Goal: Find specific page/section: Find specific page/section

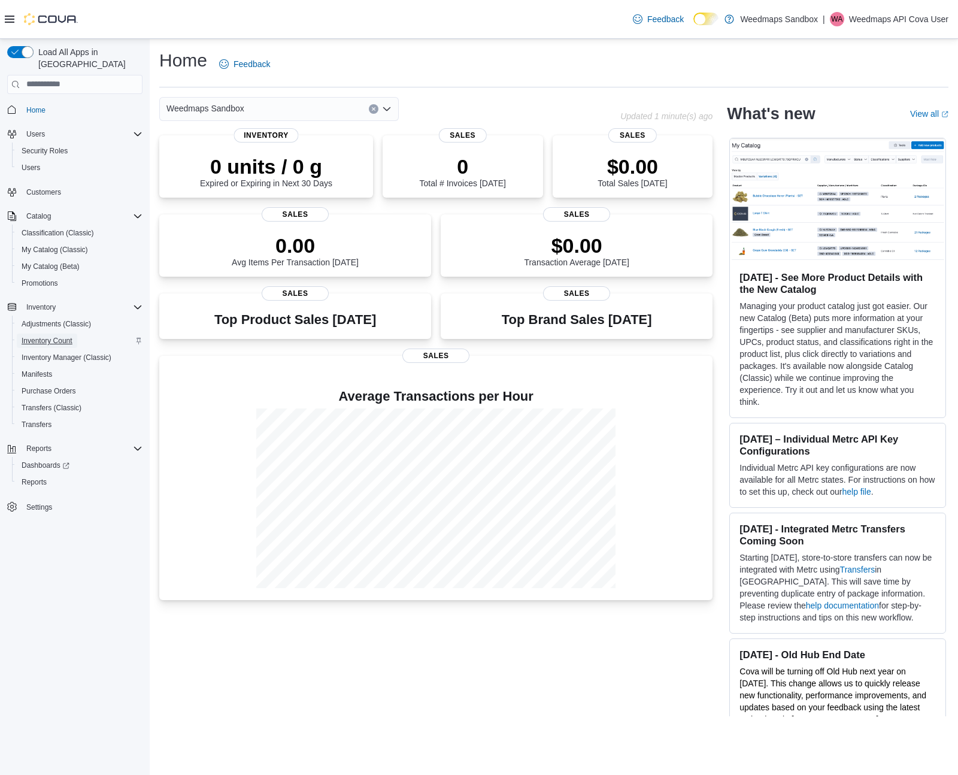
click at [60, 336] on span "Inventory Count" at bounding box center [47, 341] width 51 height 10
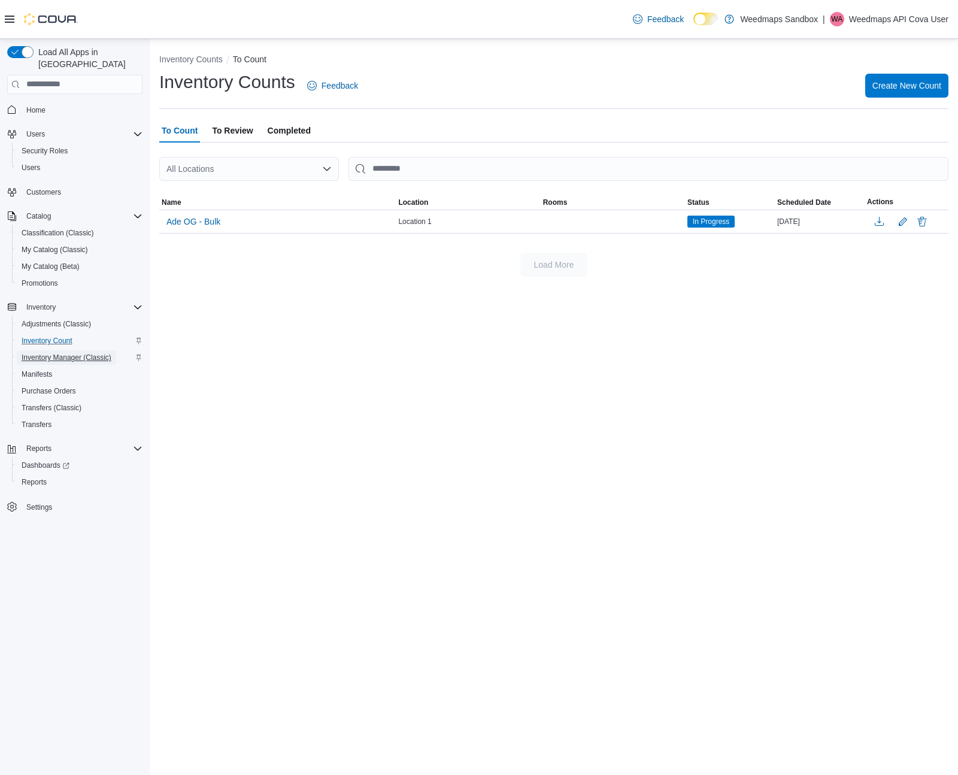
click at [76, 350] on span "Inventory Manager (Classic)" at bounding box center [67, 357] width 90 height 14
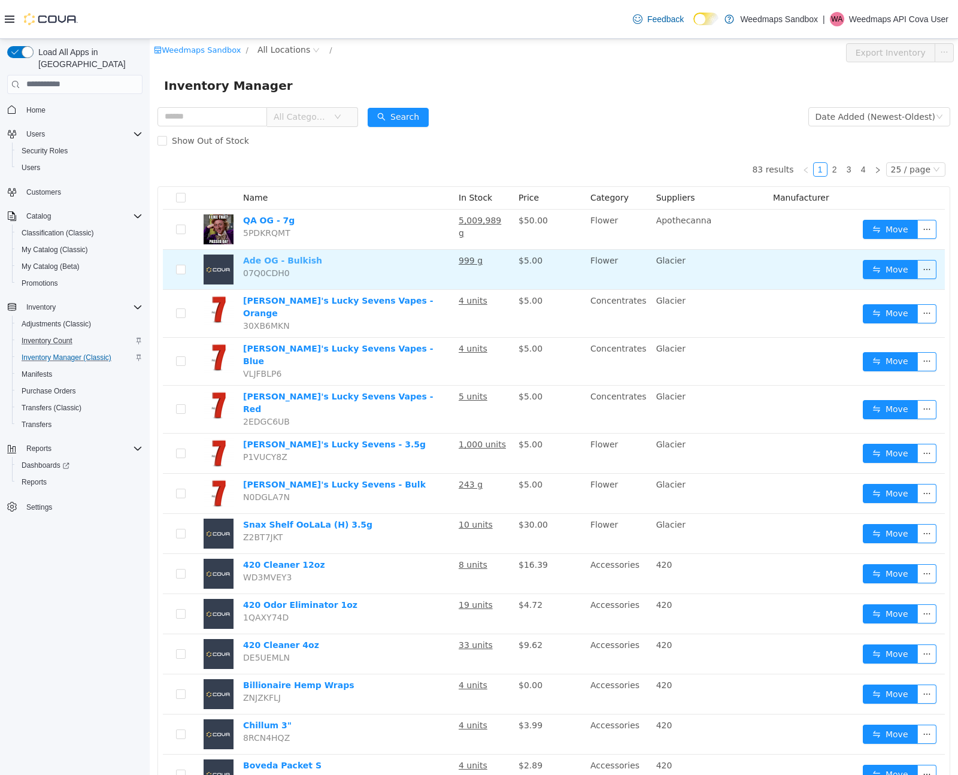
click at [287, 262] on link "Ade OG - Bulkish" at bounding box center [282, 260] width 79 height 10
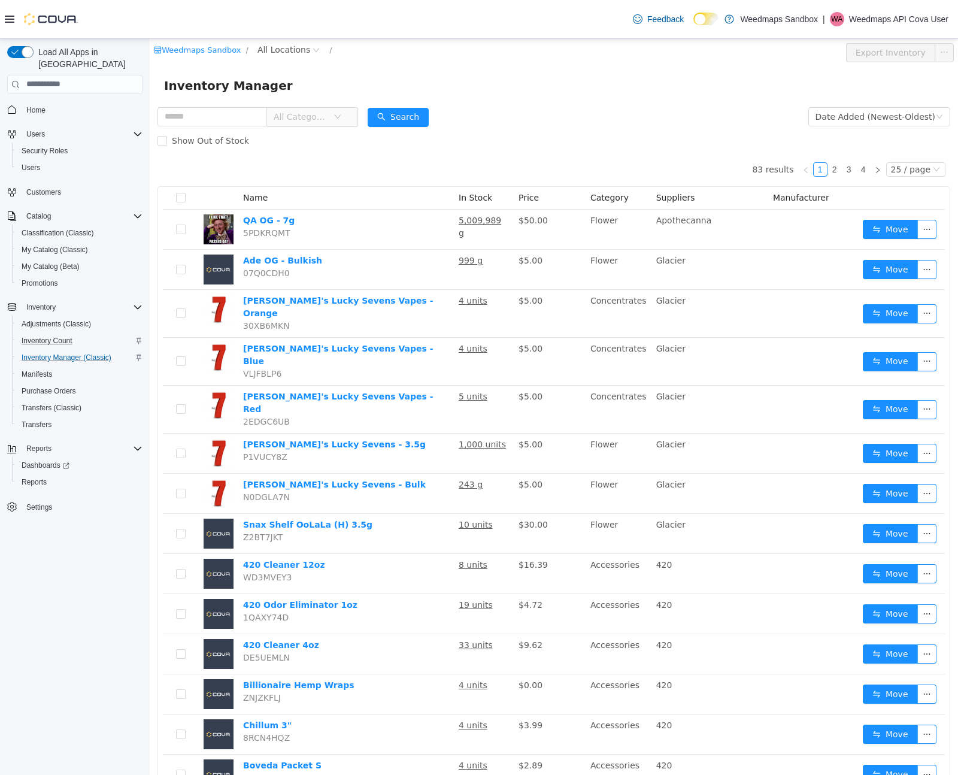
drag, startPoint x: 539, startPoint y: 109, endPoint x: 524, endPoint y: 111, distance: 15.7
click at [529, 111] on form "All Categories Date Added (Newest-Oldest) Search Show Out of Stock" at bounding box center [553, 128] width 793 height 48
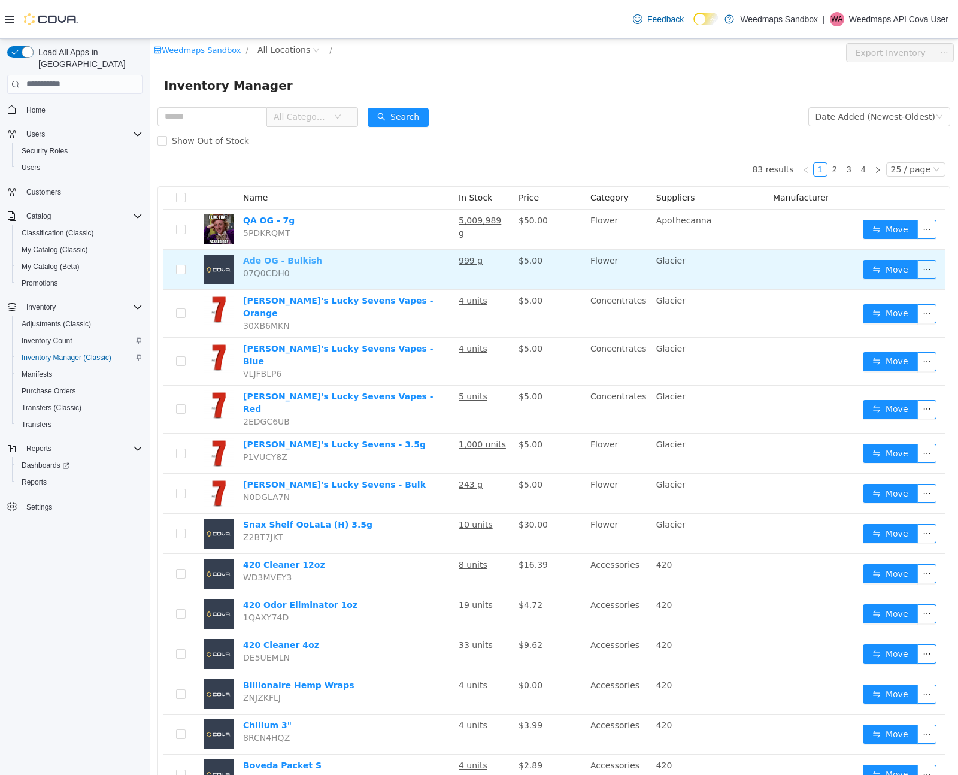
click at [271, 263] on link "Ade OG - Bulkish" at bounding box center [282, 260] width 79 height 10
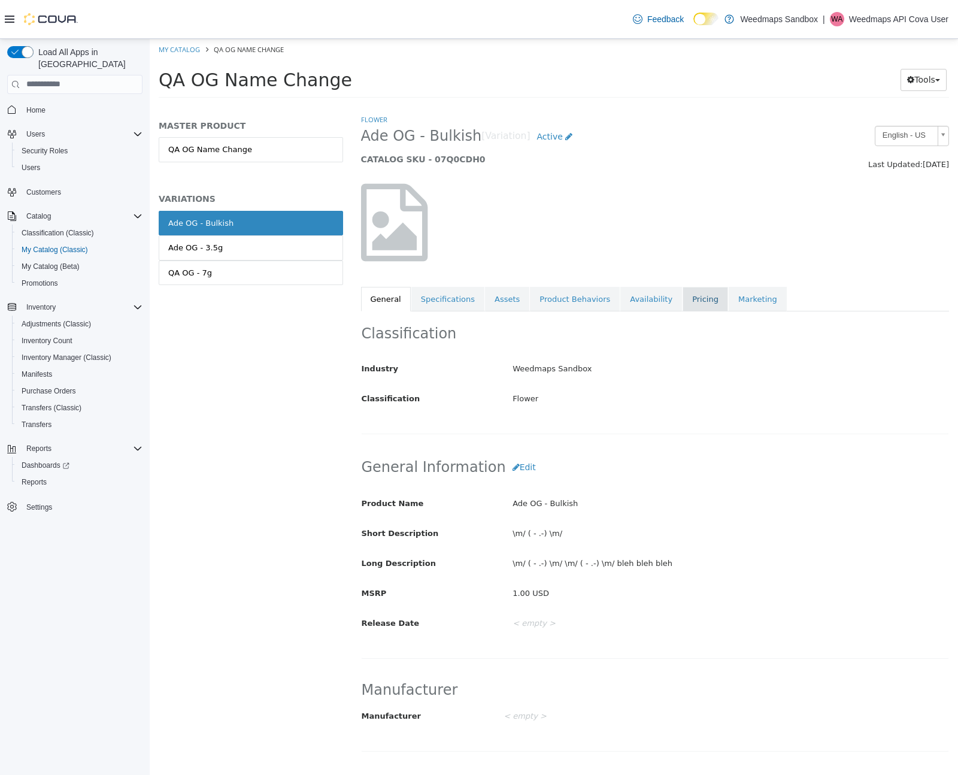
click at [690, 302] on link "Pricing" at bounding box center [706, 298] width 46 height 25
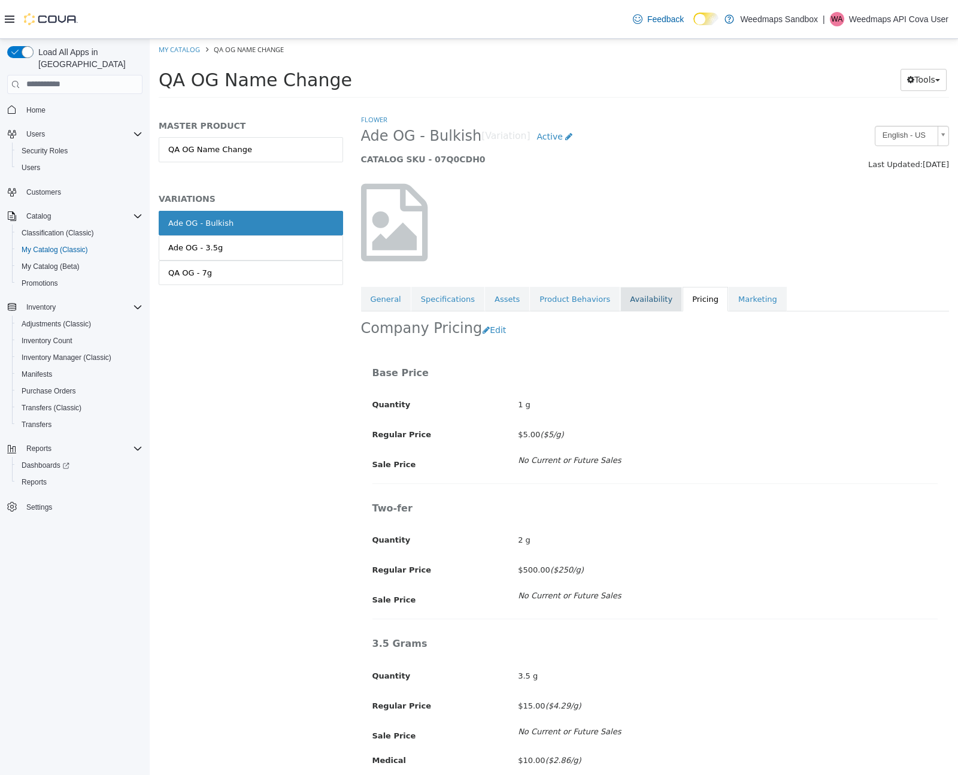
click at [653, 302] on link "Availability" at bounding box center [651, 298] width 62 height 25
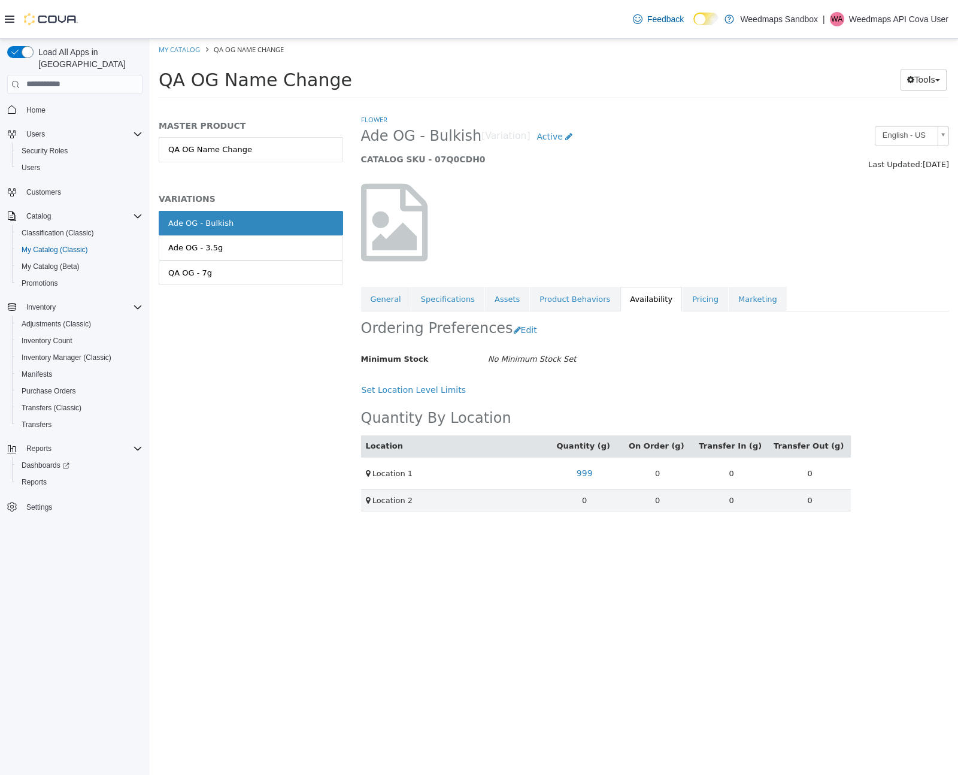
click at [244, 356] on div "MASTER PRODUCT QA OG Name Change VARIATIONS Ade OG - Bulkish Ade OG - 3.5g QA O…" at bounding box center [251, 443] width 202 height 661
click at [56, 245] on span "My Catalog (Classic)" at bounding box center [55, 250] width 66 height 10
click at [262, 402] on div "MASTER PRODUCT QA OG Name Change VARIATIONS Ade OG - Bulkish Ade OG - 3.5g QA O…" at bounding box center [251, 443] width 202 height 661
click at [391, 304] on link "General" at bounding box center [386, 298] width 50 height 25
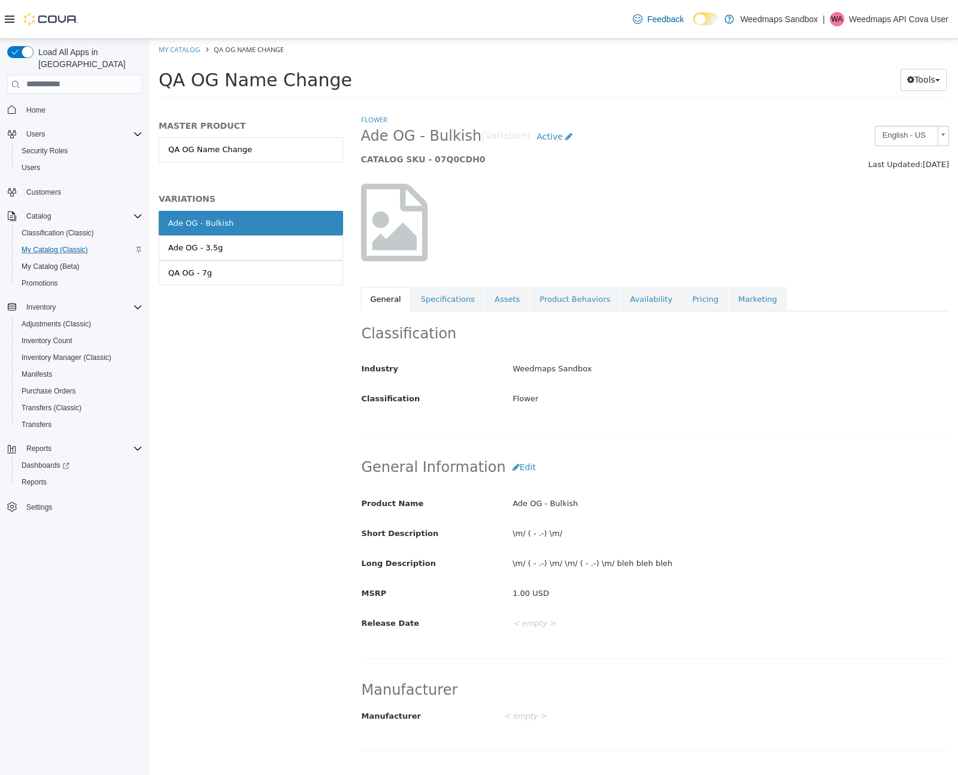
click at [242, 393] on div "MASTER PRODUCT QA OG Name Change VARIATIONS Ade OG - Bulkish Ade OG - 3.5g QA O…" at bounding box center [251, 443] width 202 height 661
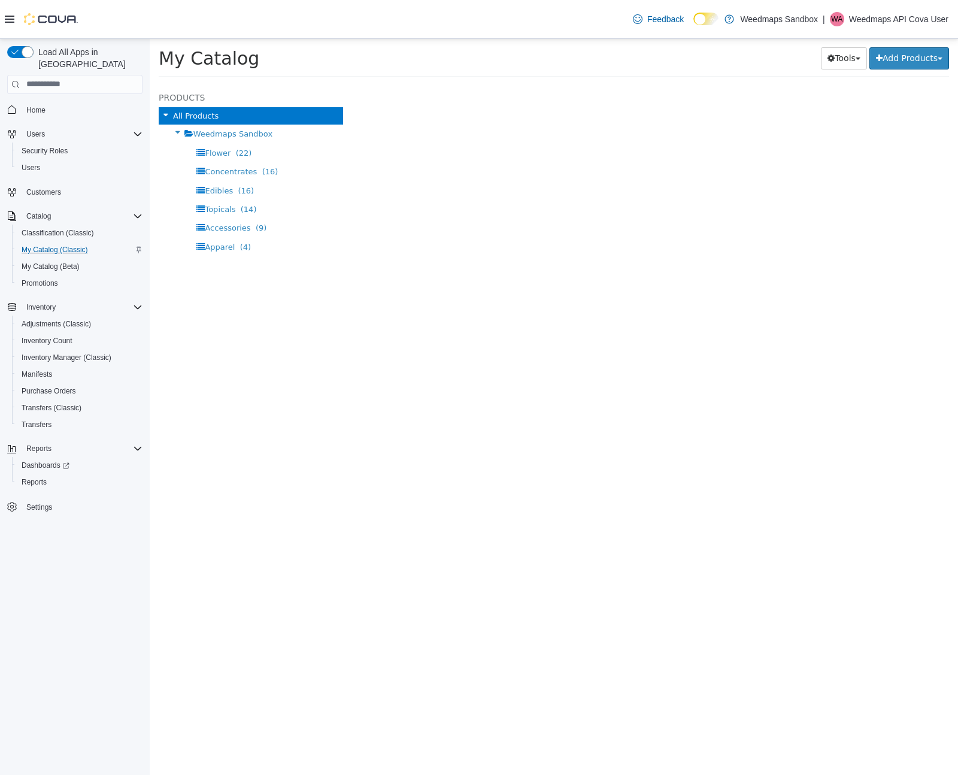
select select "**********"
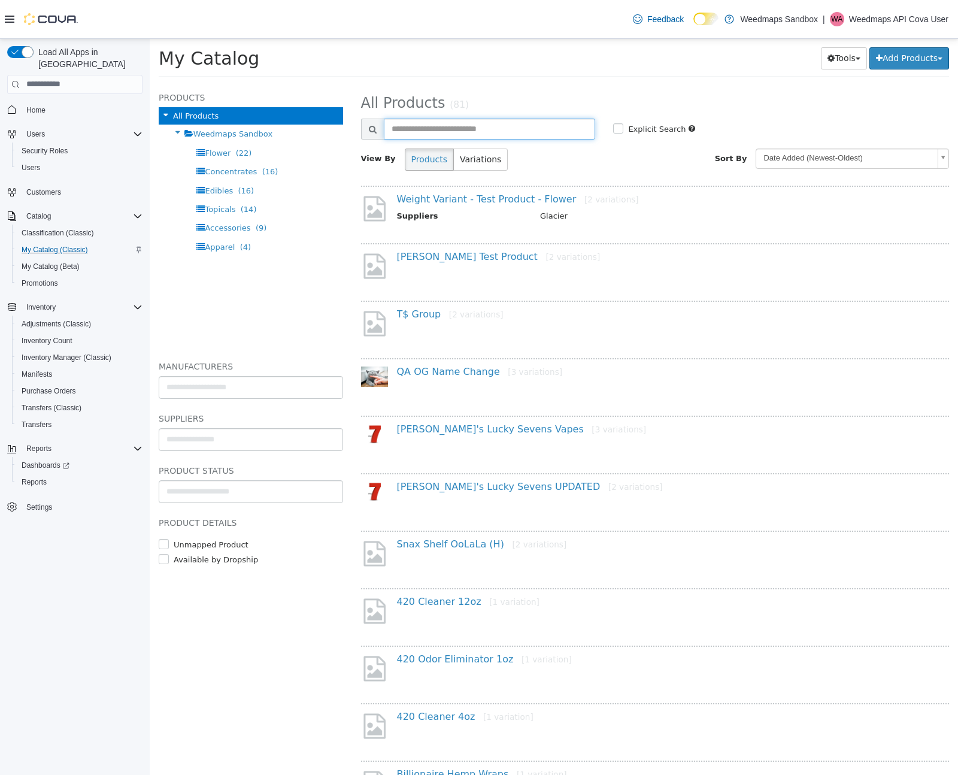
click at [517, 123] on input "text" at bounding box center [490, 128] width 212 height 21
type input "**********"
select select "**********"
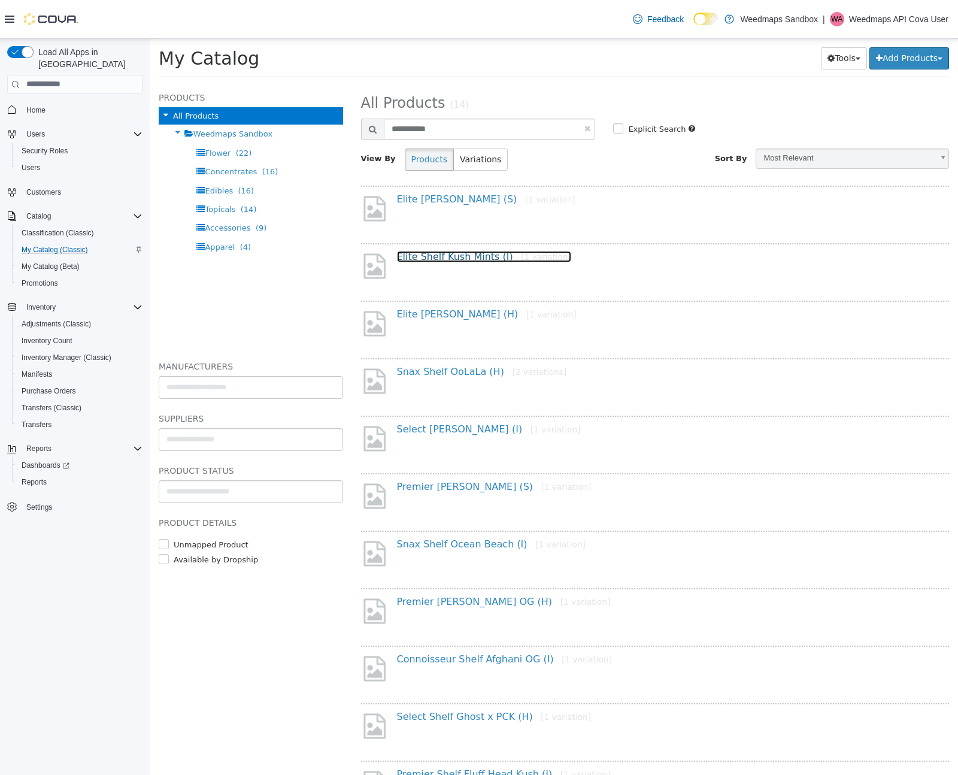
click at [466, 256] on link "Elite Shelf Kush Mints (I) [1 variation]" at bounding box center [484, 255] width 174 height 11
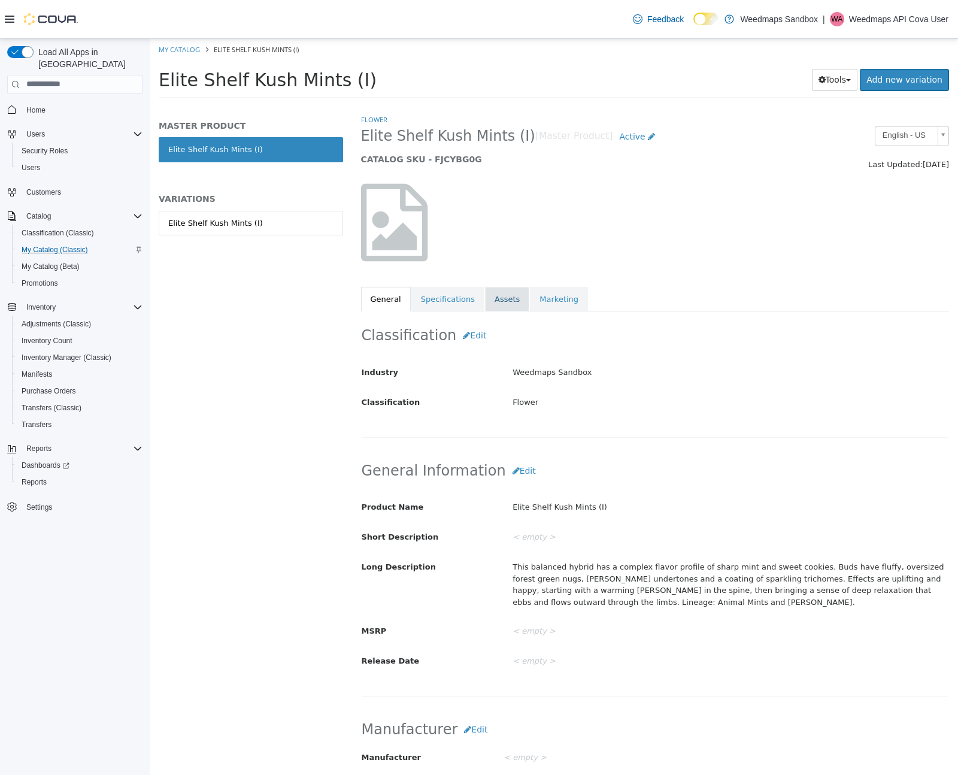
click at [506, 302] on link "Assets" at bounding box center [507, 298] width 44 height 25
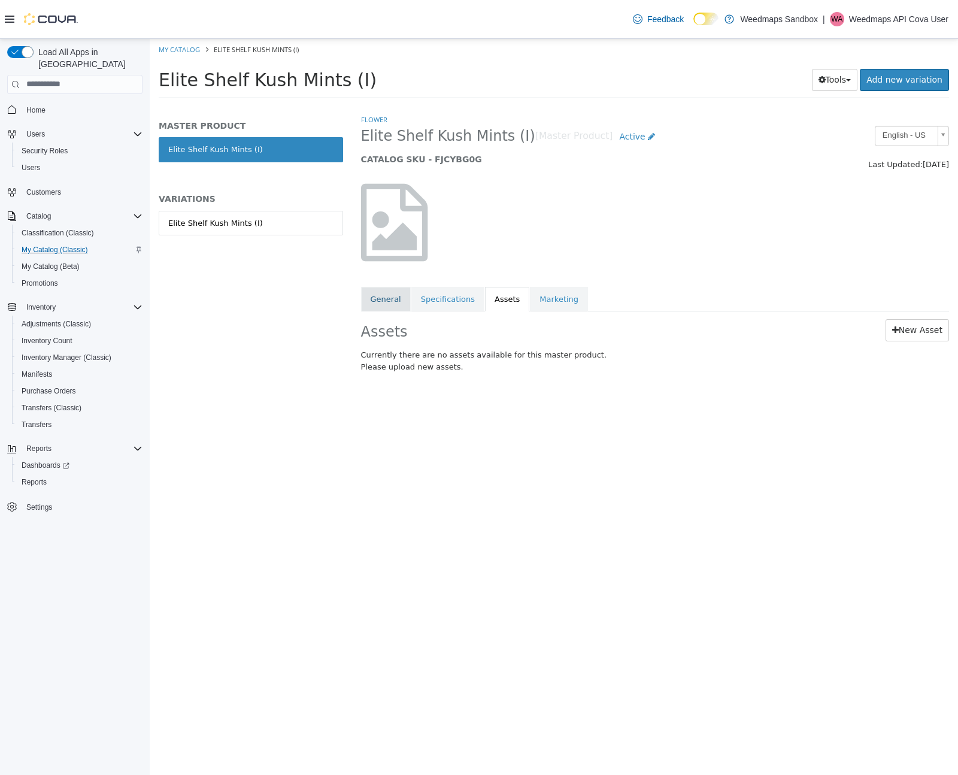
click at [389, 301] on link "General" at bounding box center [386, 298] width 50 height 25
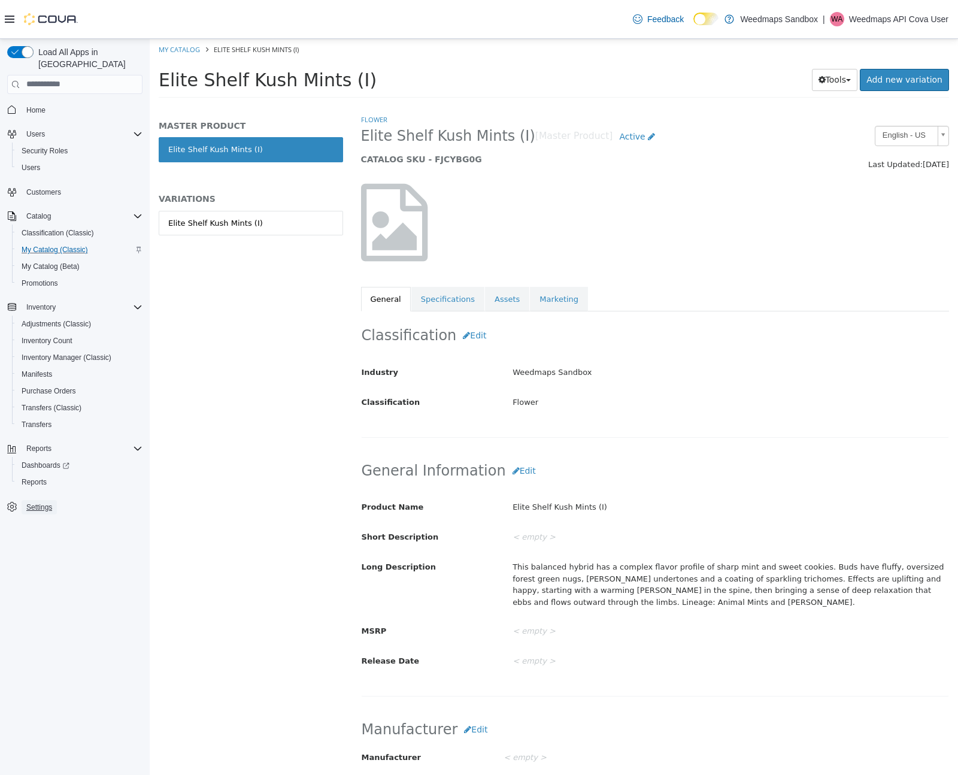
click at [48, 502] on span "Settings" at bounding box center [39, 507] width 26 height 10
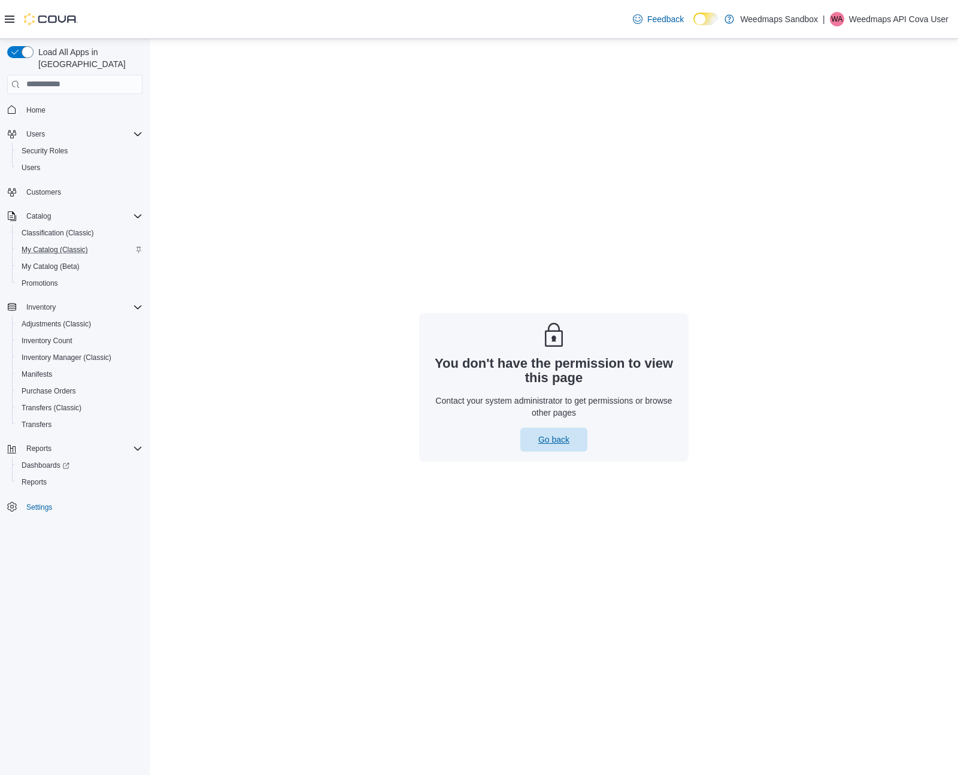
click at [547, 439] on span "Go back" at bounding box center [553, 439] width 31 height 12
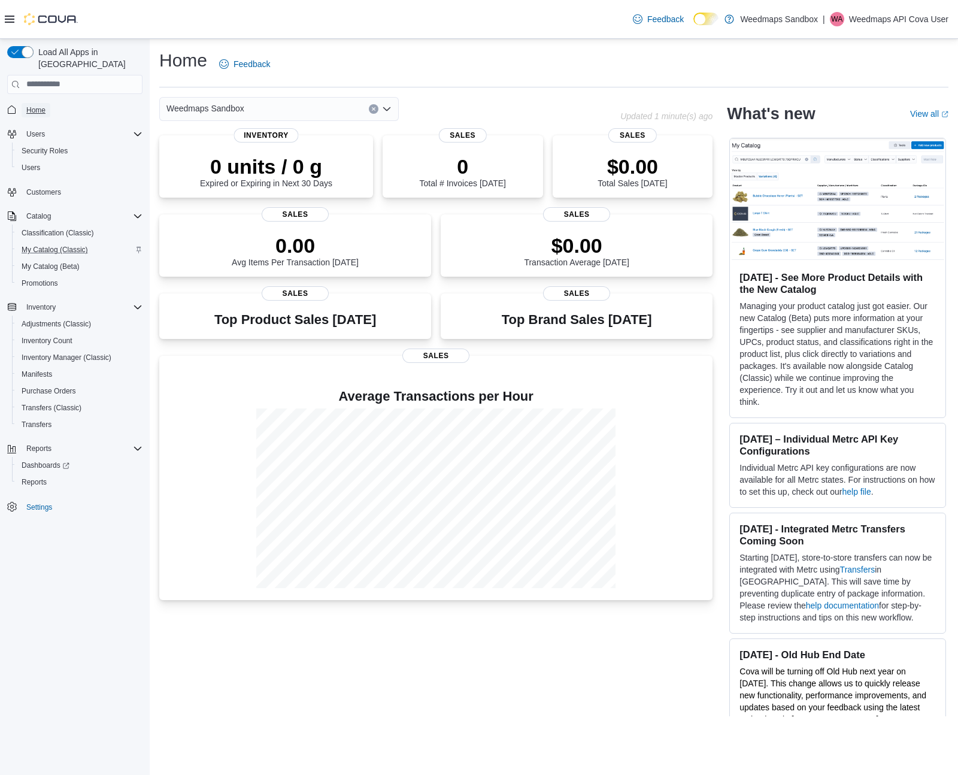
click at [37, 105] on span "Home" at bounding box center [35, 110] width 19 height 10
click at [13, 17] on icon at bounding box center [10, 19] width 10 height 10
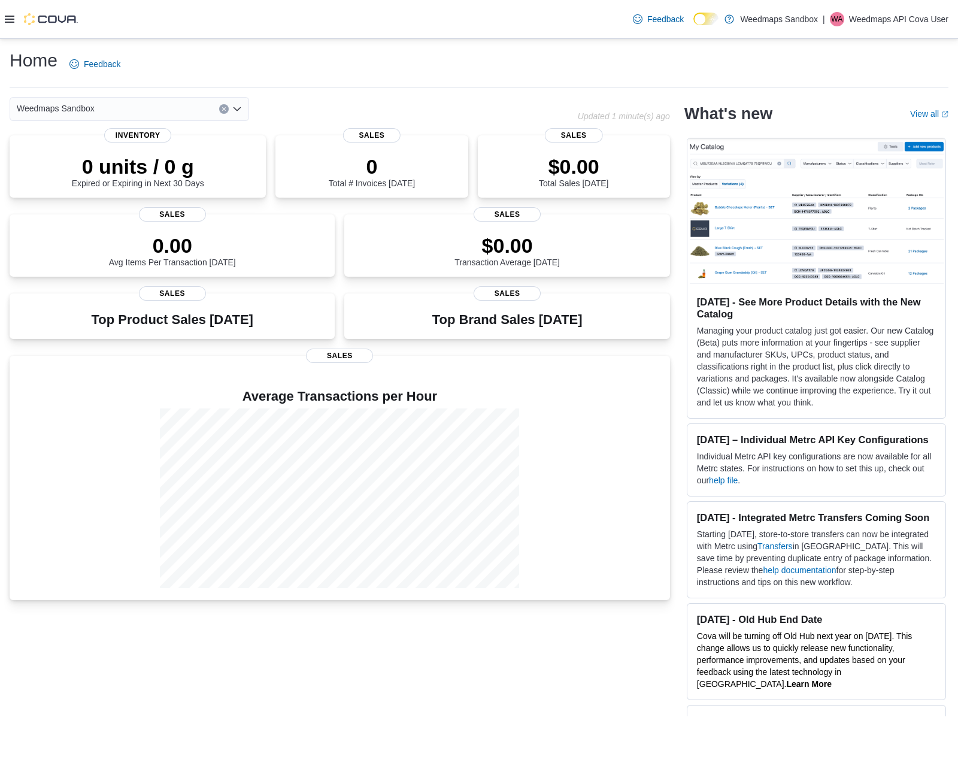
click at [13, 17] on icon at bounding box center [10, 19] width 10 height 10
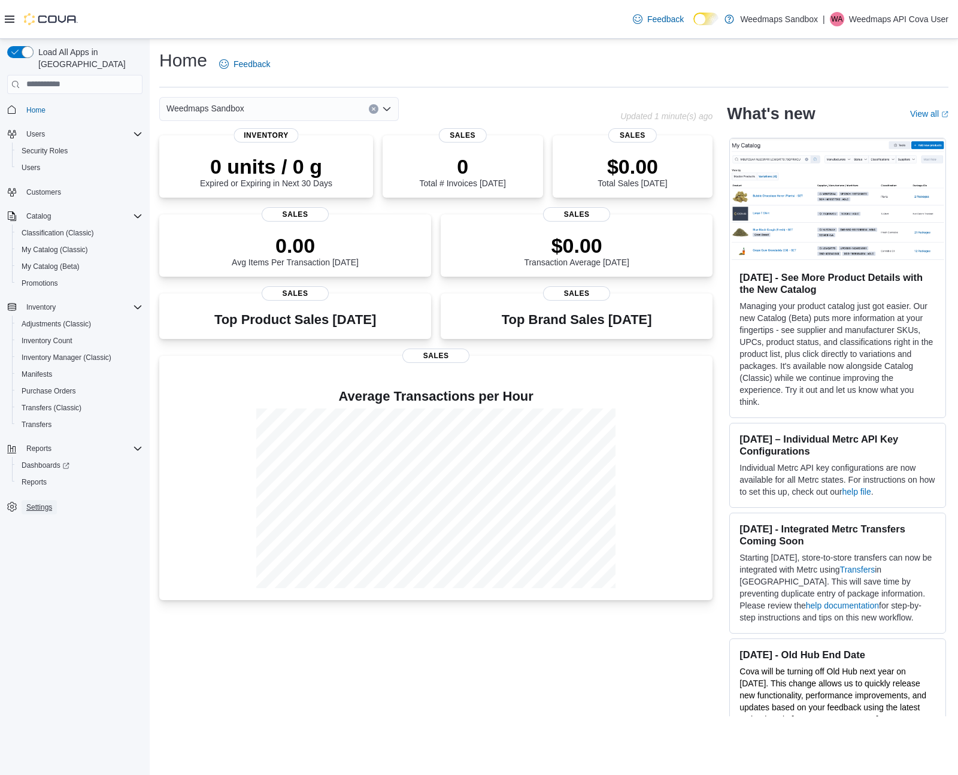
click at [48, 502] on span "Settings" at bounding box center [39, 507] width 26 height 10
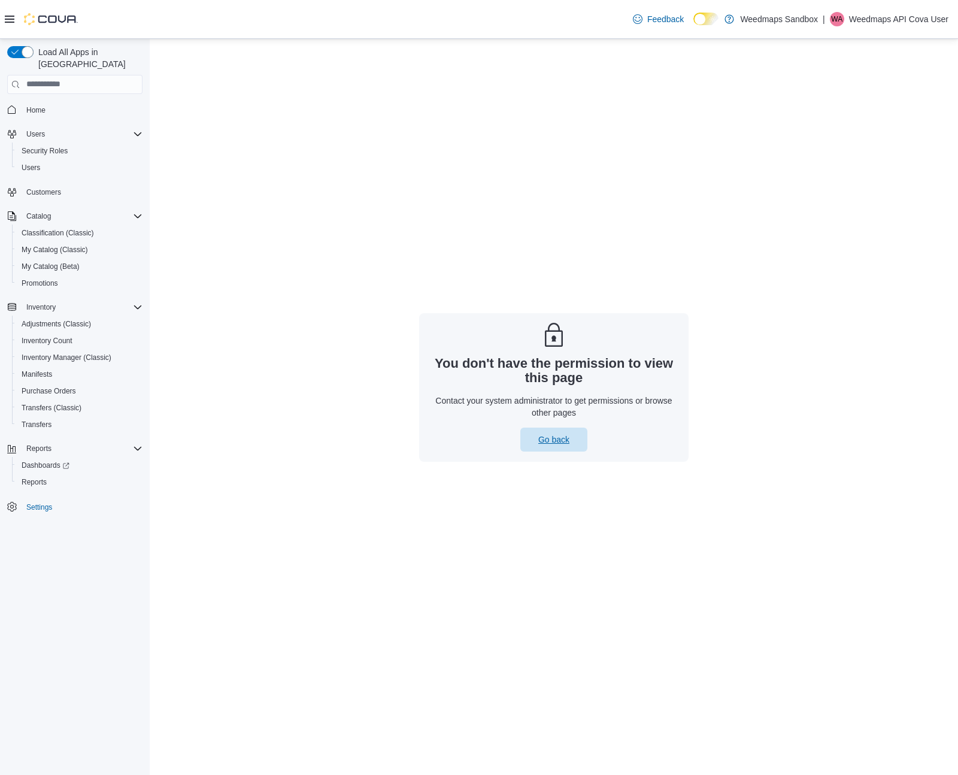
click at [550, 444] on span "Go back" at bounding box center [553, 439] width 31 height 12
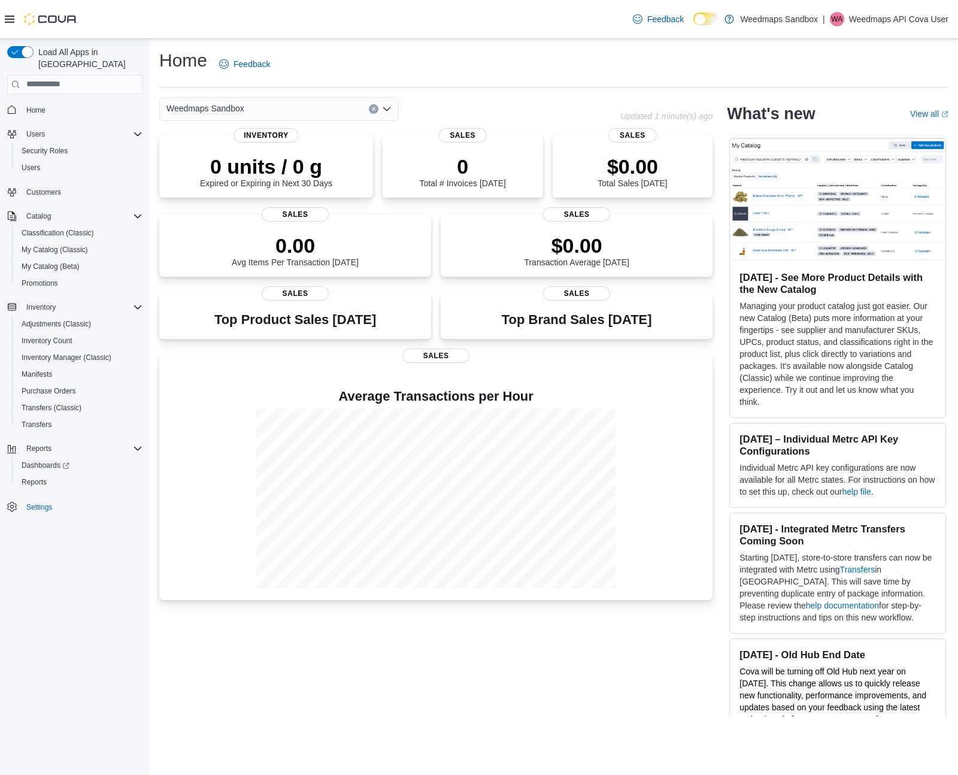
click at [878, 17] on p "Weedmaps API Cova User" at bounding box center [898, 19] width 99 height 14
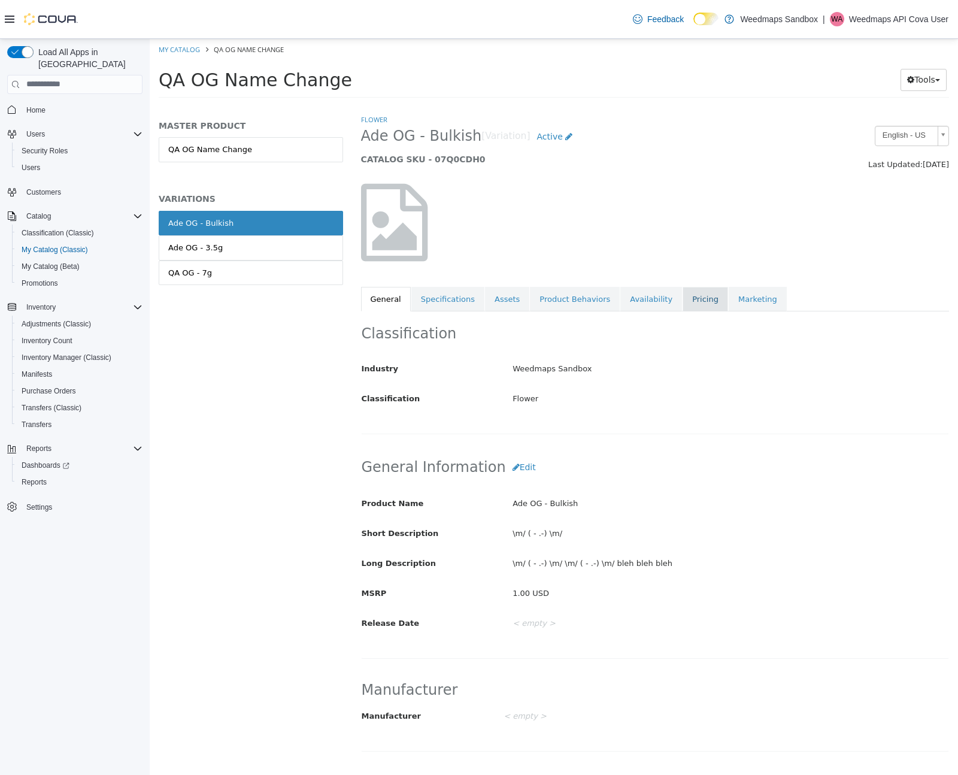
click at [683, 301] on link "Pricing" at bounding box center [706, 298] width 46 height 25
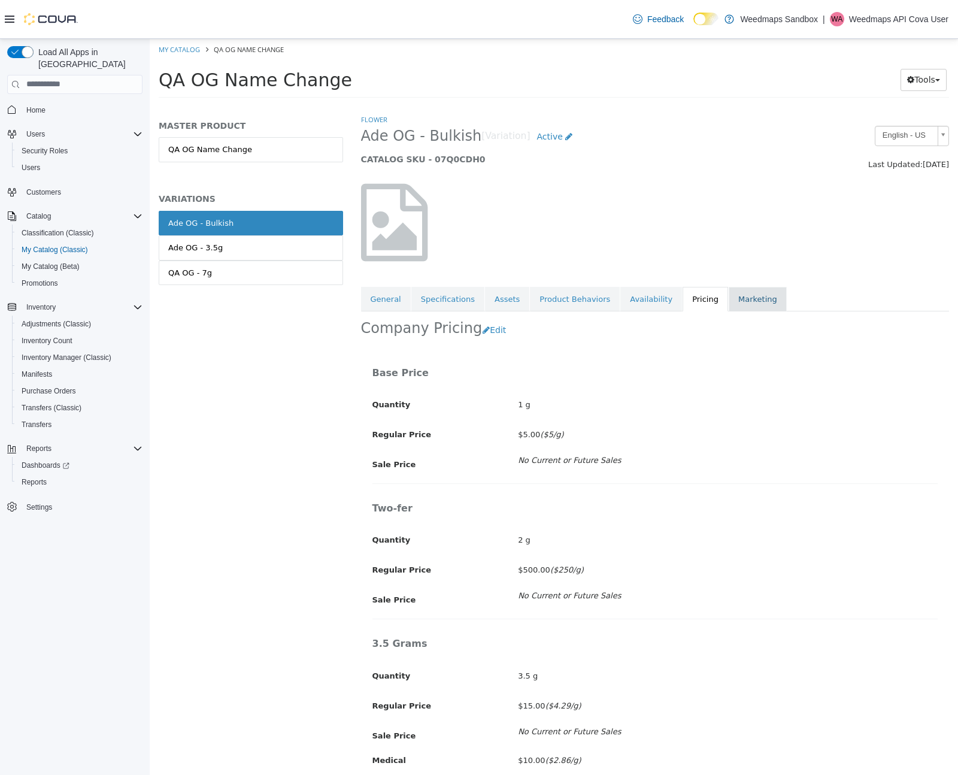
click at [746, 292] on link "Marketing" at bounding box center [758, 298] width 58 height 25
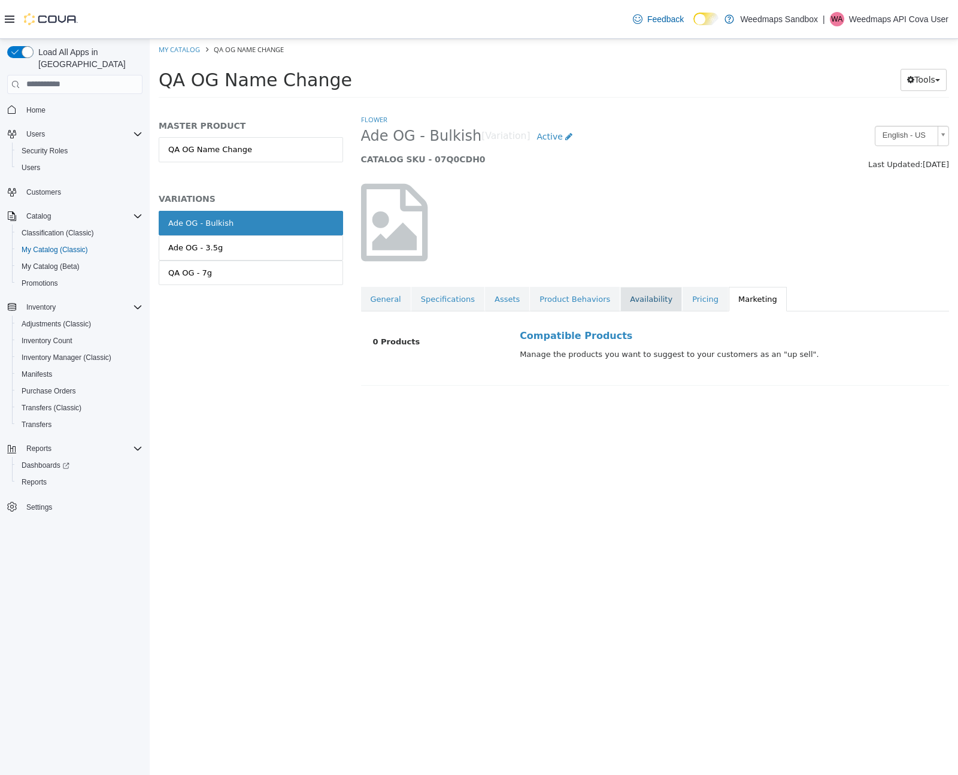
click at [632, 301] on link "Availability" at bounding box center [651, 298] width 62 height 25
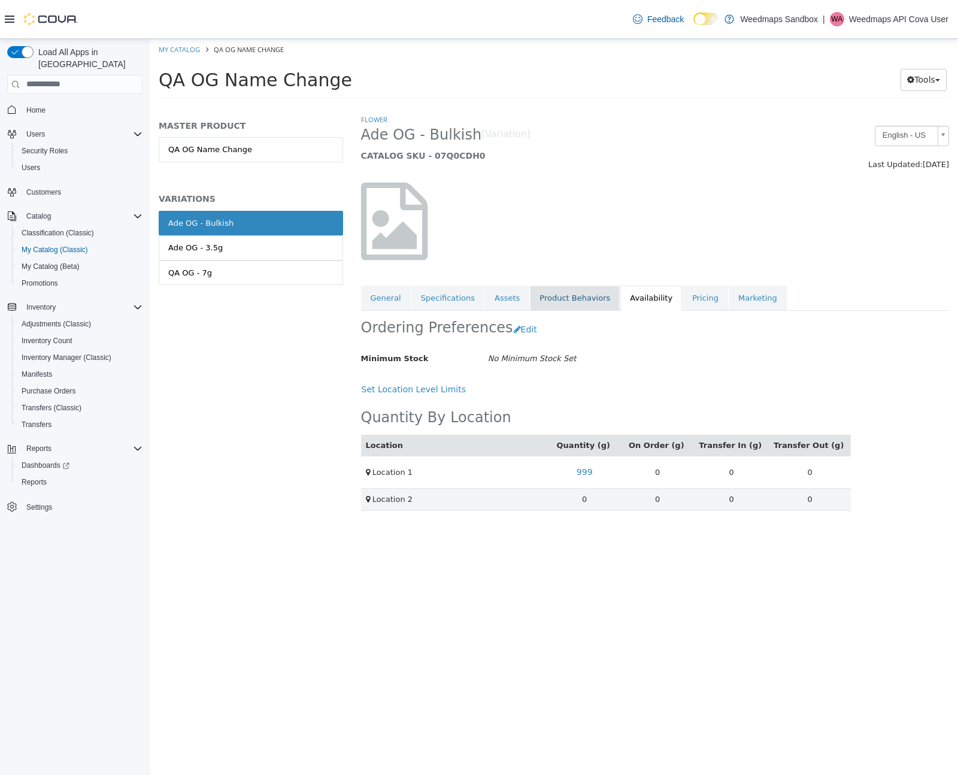
click at [568, 300] on link "Product Behaviors" at bounding box center [575, 297] width 90 height 25
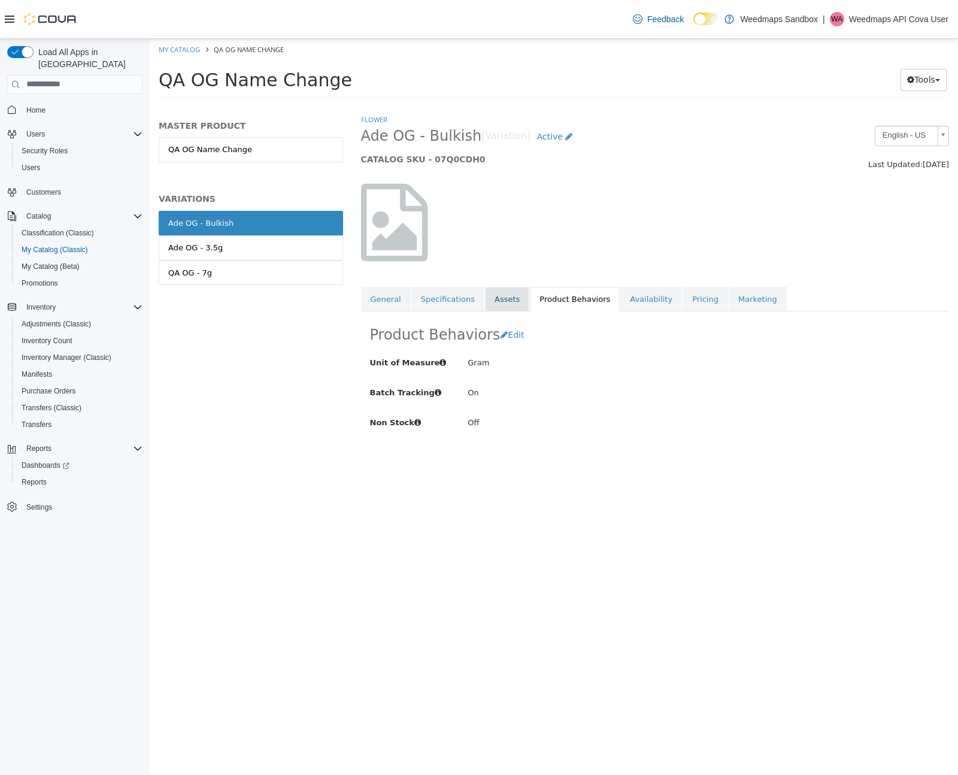
click at [499, 303] on link "Assets" at bounding box center [507, 298] width 44 height 25
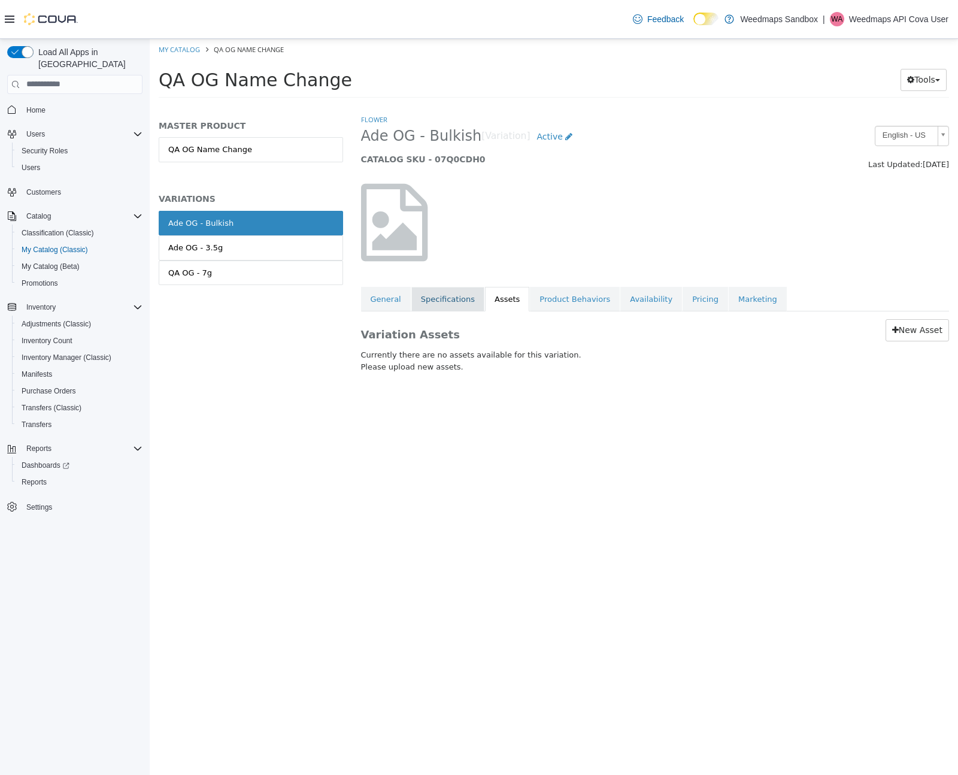
click at [457, 303] on link "Specifications" at bounding box center [447, 298] width 73 height 25
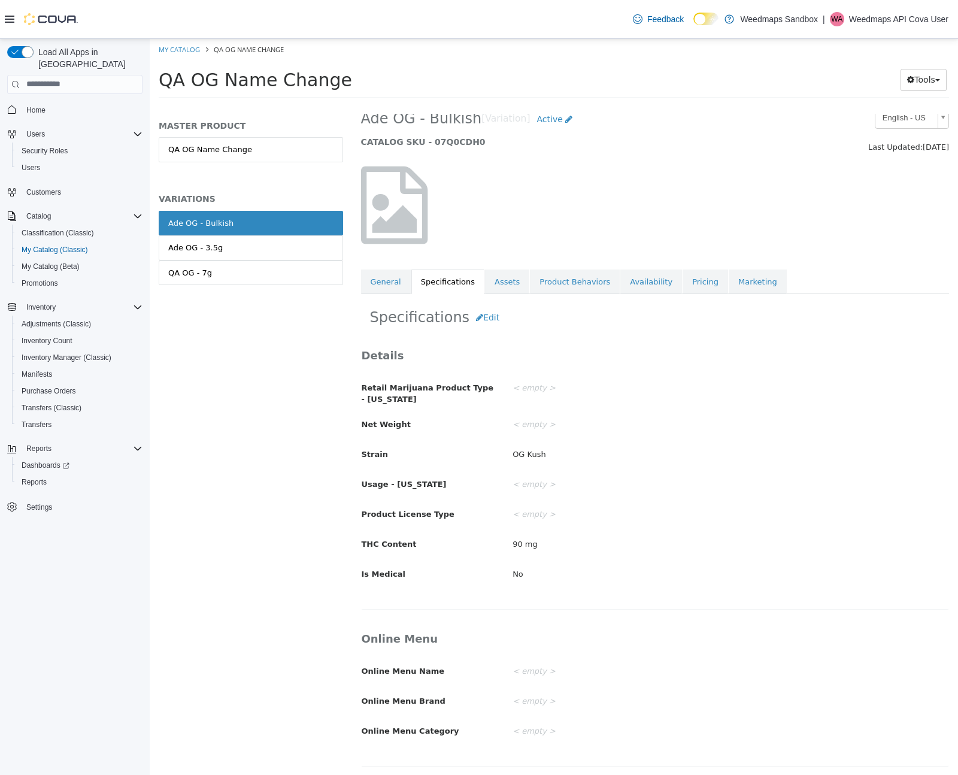
scroll to position [18, 0]
click at [382, 280] on link "General" at bounding box center [386, 280] width 50 height 25
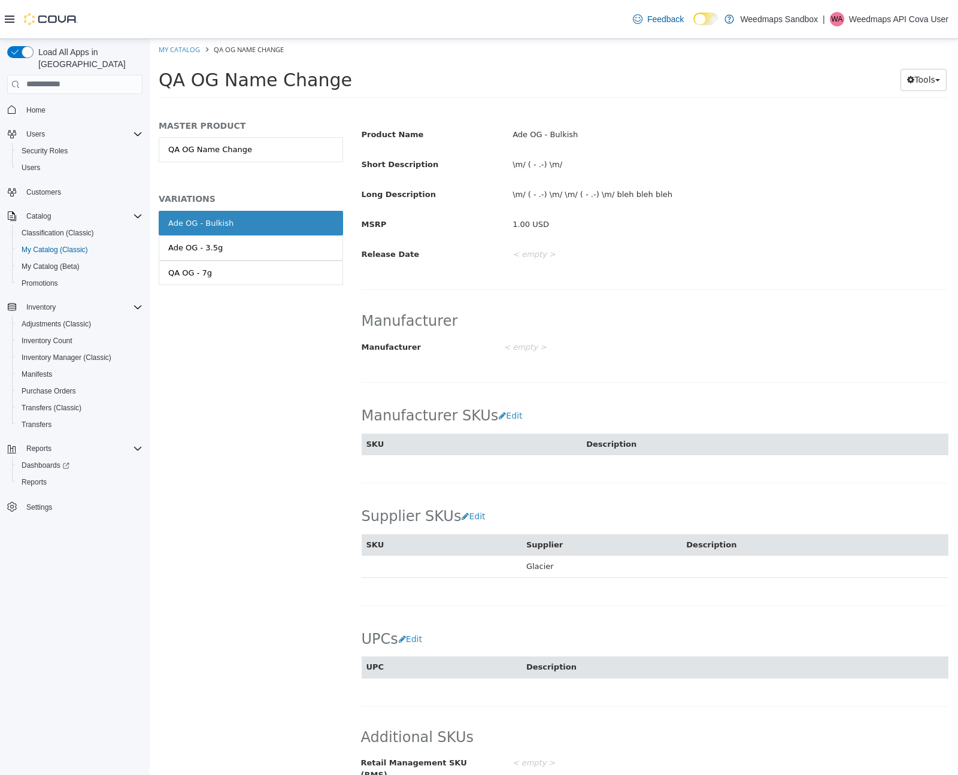
scroll to position [377, 0]
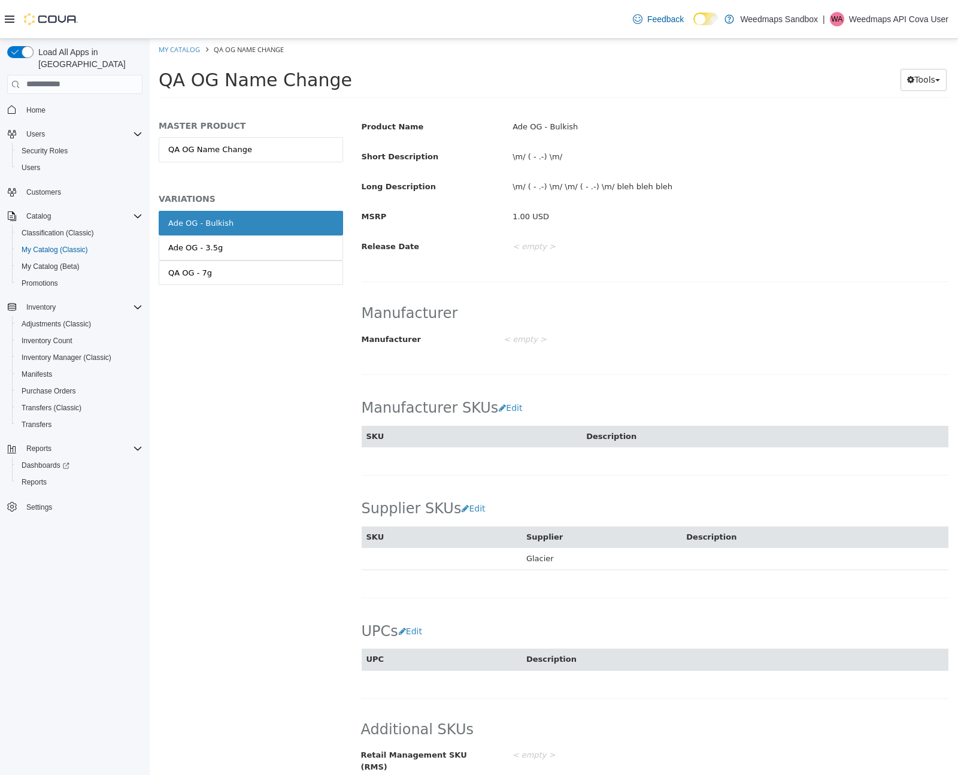
click at [276, 426] on div "MASTER PRODUCT QA OG Name Change VARIATIONS Ade OG - Bulkish Ade OG - 3.5g QA O…" at bounding box center [251, 443] width 202 height 661
click at [72, 228] on span "Classification (Classic)" at bounding box center [58, 233] width 72 height 10
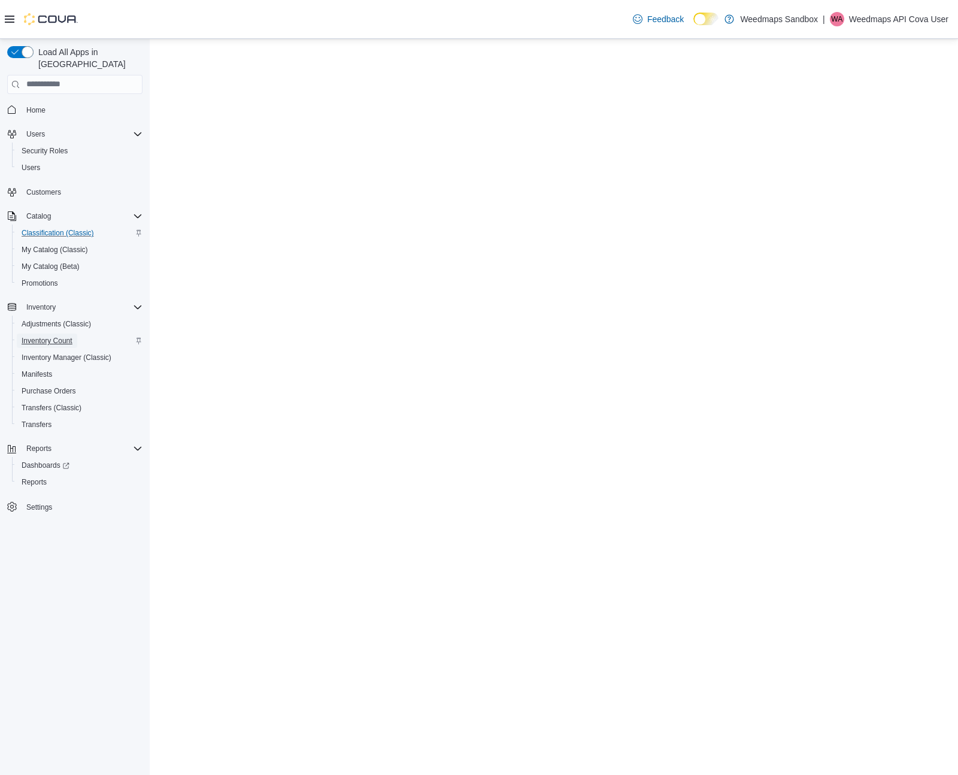
click at [54, 336] on span "Inventory Count" at bounding box center [47, 341] width 51 height 10
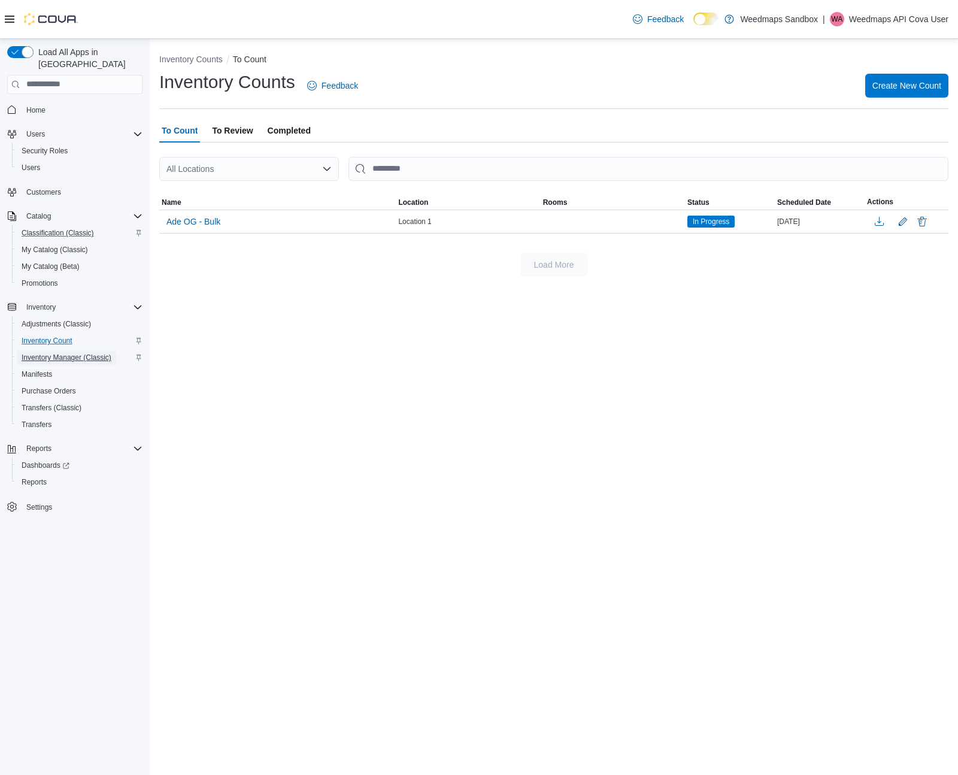
click at [61, 353] on span "Inventory Manager (Classic)" at bounding box center [67, 358] width 90 height 10
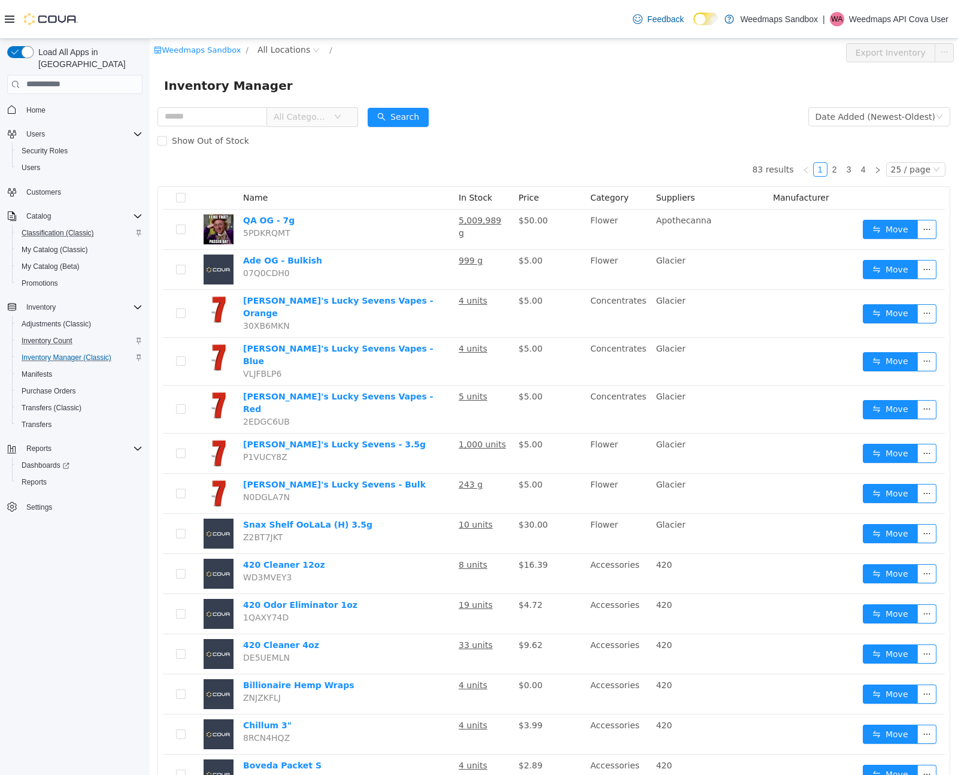
click at [21, 52] on button "button" at bounding box center [20, 52] width 26 height 12
click at [133, 444] on icon "Complex example" at bounding box center [138, 449] width 10 height 10
click at [62, 336] on span "Inventory Count" at bounding box center [47, 341] width 51 height 10
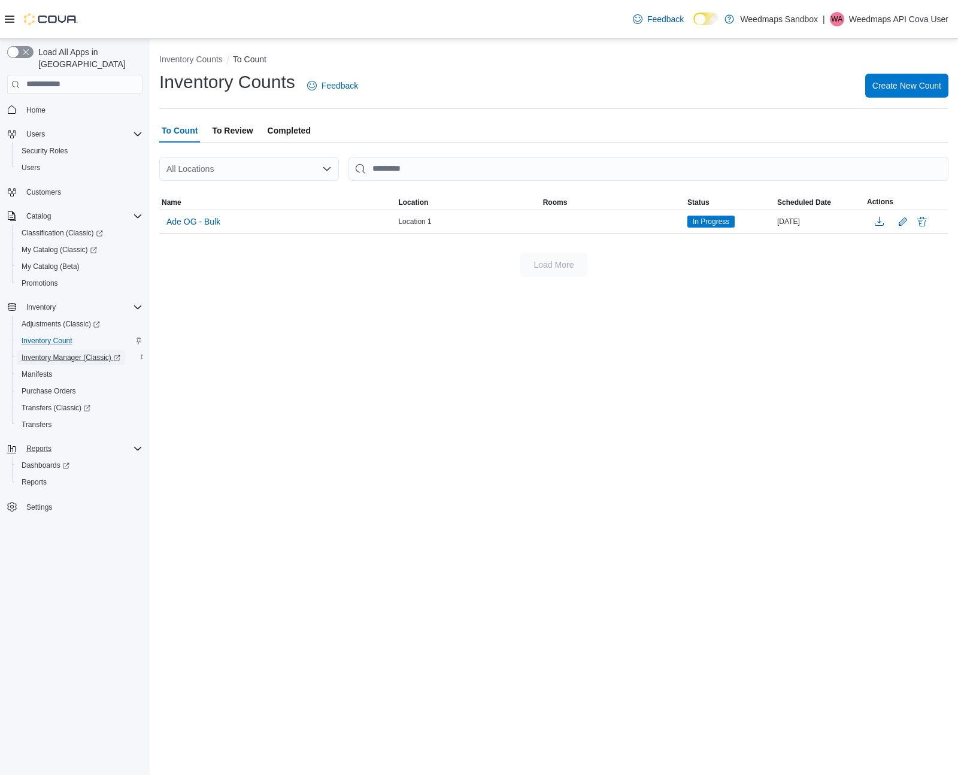
click at [60, 353] on span "Inventory Manager (Classic)" at bounding box center [71, 358] width 99 height 10
